Goal: Task Accomplishment & Management: Manage account settings

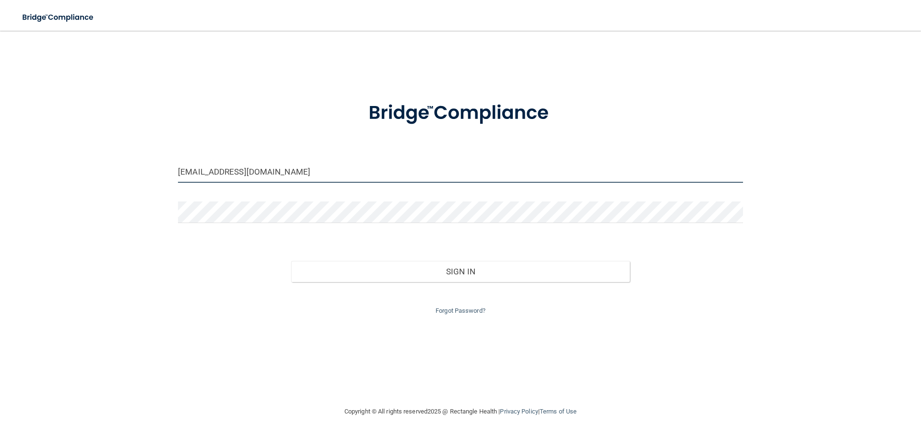
drag, startPoint x: 258, startPoint y: 174, endPoint x: 280, endPoint y: 176, distance: 21.7
click at [258, 174] on input "[EMAIL_ADDRESS][DOMAIN_NAME]" at bounding box center [460, 172] width 565 height 22
type input "[EMAIL_ADDRESS][DOMAIN_NAME]"
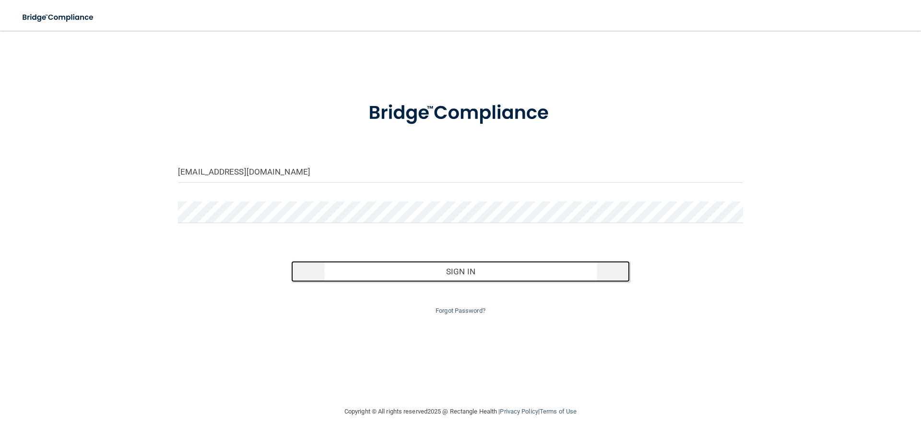
click at [384, 275] on button "Sign In" at bounding box center [460, 271] width 339 height 21
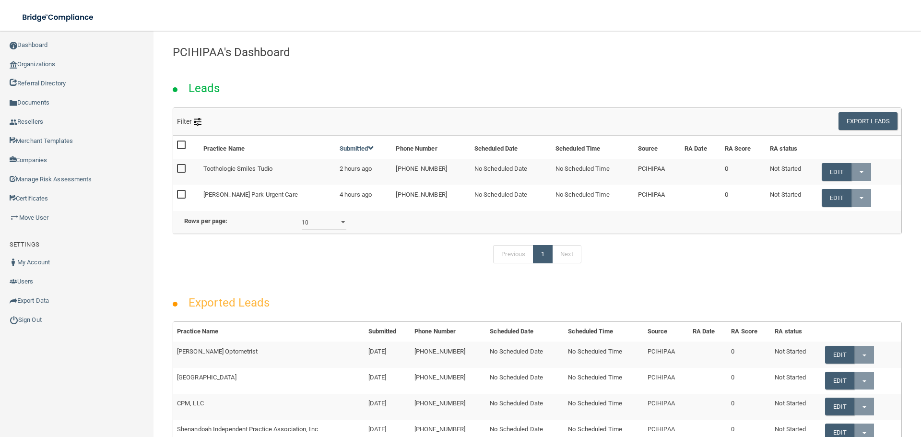
click at [337, 67] on div "Leads" at bounding box center [537, 86] width 744 height 44
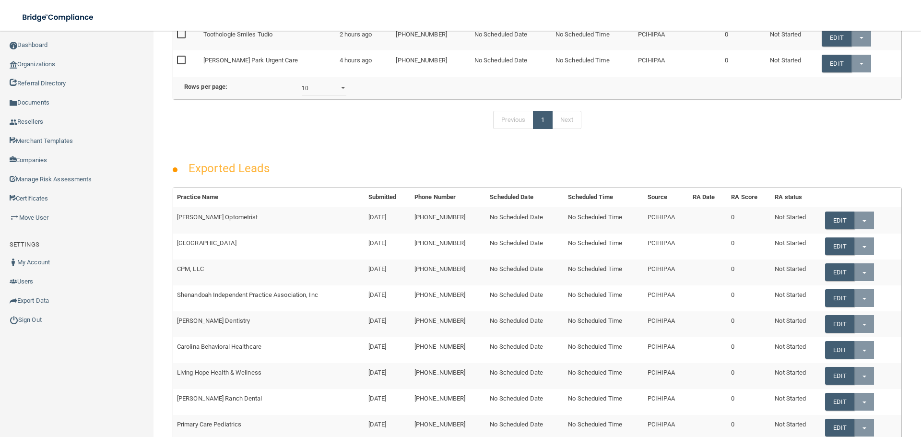
scroll to position [240, 0]
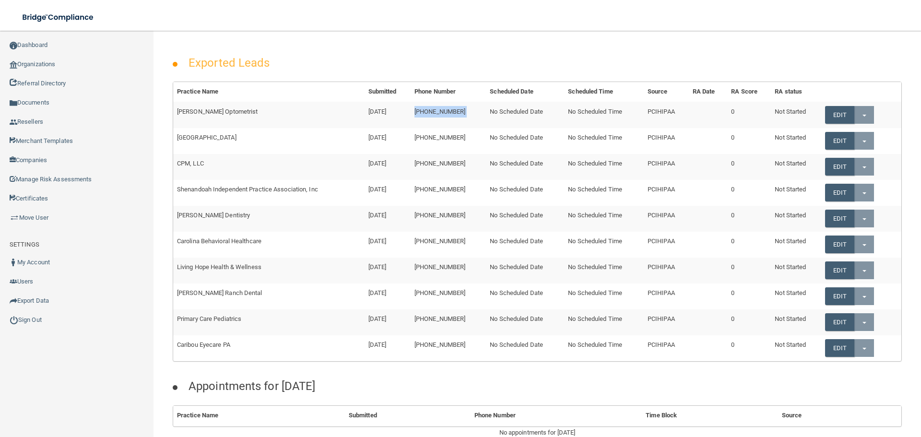
drag, startPoint x: 421, startPoint y: 127, endPoint x: 495, endPoint y: 126, distance: 74.4
click at [485, 126] on tr "[PERSON_NAME] Optometrist [DATE] [PHONE_NUMBER] No Scheduled Date No Scheduled …" at bounding box center [537, 115] width 728 height 26
click at [547, 128] on td "No Scheduled Date" at bounding box center [525, 115] width 78 height 26
drag, startPoint x: 547, startPoint y: 129, endPoint x: 480, endPoint y: 132, distance: 66.7
click at [480, 128] on tr "[PERSON_NAME] Optometrist [DATE] [PHONE_NUMBER] No Scheduled Date No Scheduled …" at bounding box center [537, 115] width 728 height 26
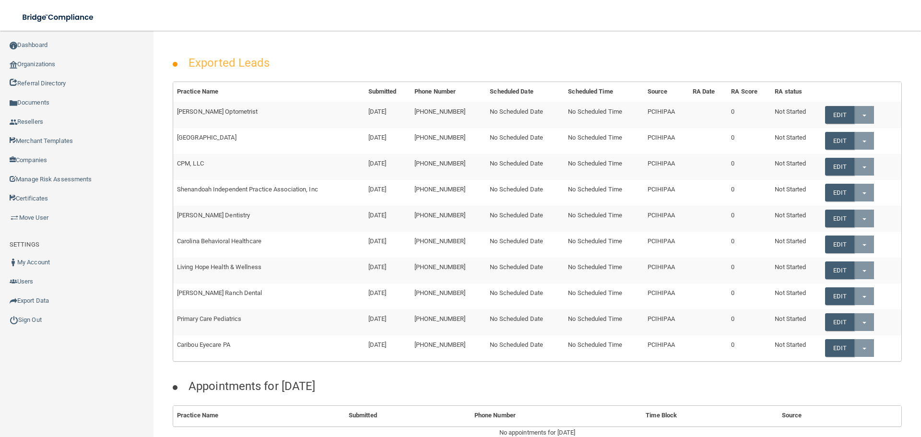
click at [500, 150] on td "No Scheduled Date" at bounding box center [525, 141] width 78 height 26
click at [347, 66] on div "Exported Leads" at bounding box center [537, 60] width 744 height 44
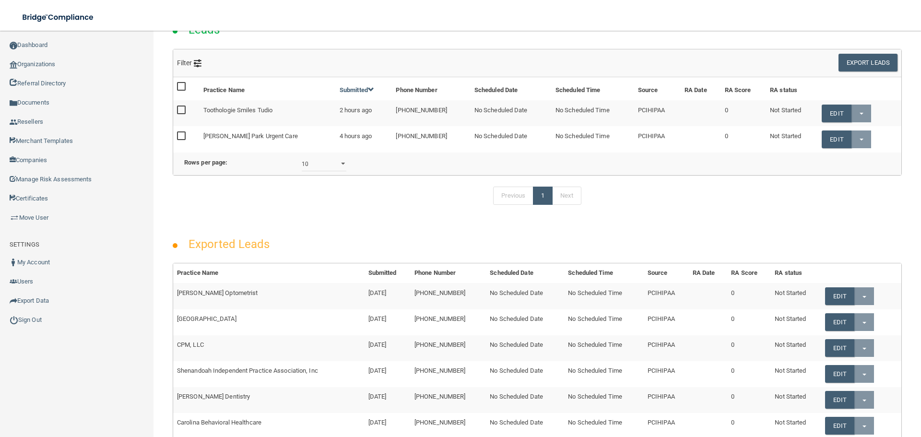
scroll to position [0, 0]
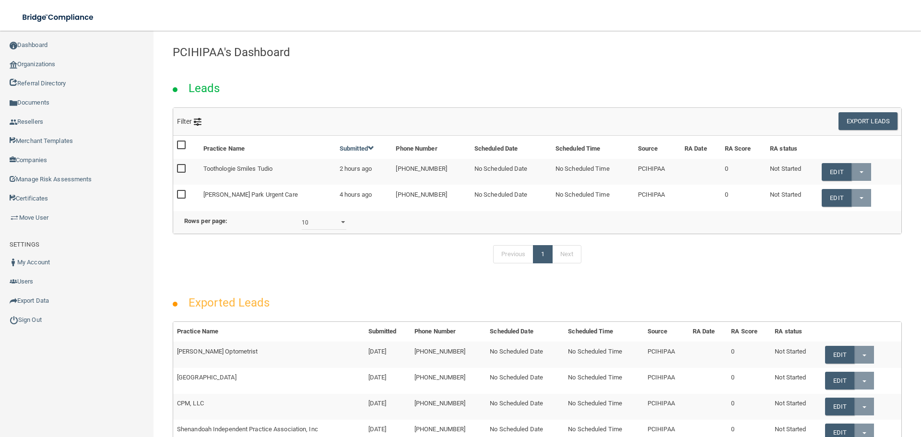
click at [266, 86] on div "Leads" at bounding box center [537, 86] width 744 height 44
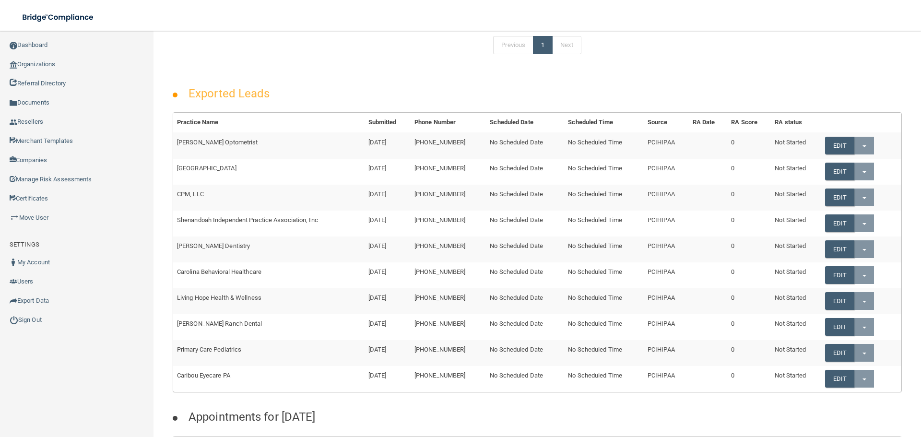
scroll to position [240, 0]
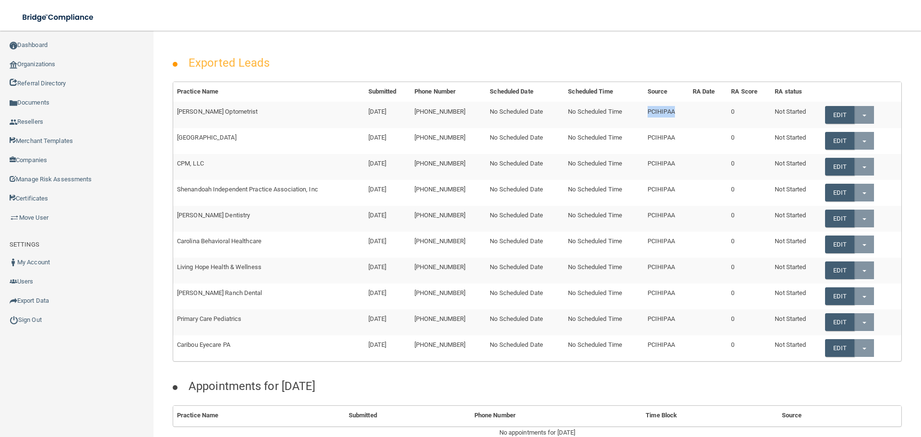
drag, startPoint x: 672, startPoint y: 130, endPoint x: 638, endPoint y: 130, distance: 33.1
click at [644, 128] on td "PCIHIPAA" at bounding box center [666, 115] width 45 height 26
click at [656, 128] on td "PCIHIPAA" at bounding box center [666, 115] width 45 height 26
click at [664, 128] on td "PCIHIPAA" at bounding box center [666, 115] width 45 height 26
